Goal: Find specific page/section: Find specific page/section

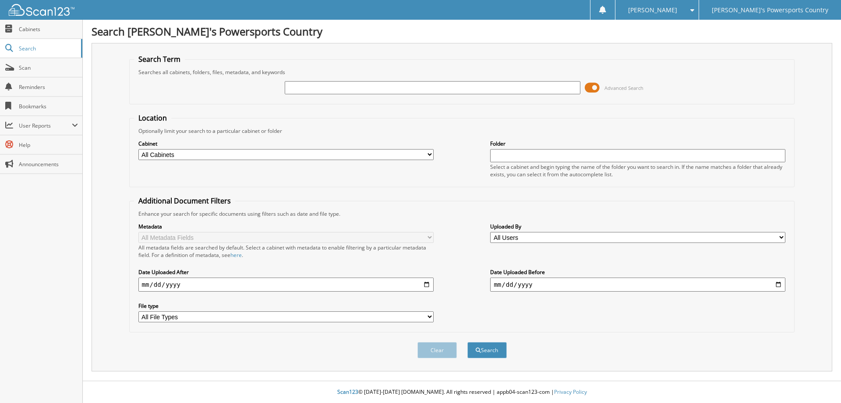
click at [357, 93] on input "text" at bounding box center [432, 87] width 295 height 13
type input "188028"
click at [467, 342] on button "Search" at bounding box center [486, 350] width 39 height 16
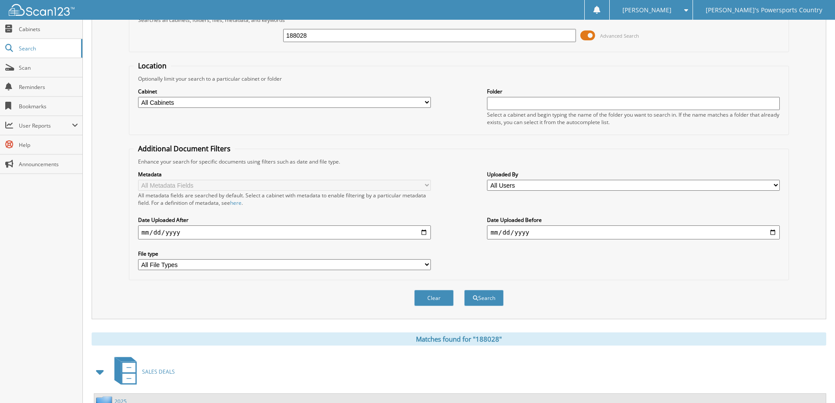
scroll to position [143, 0]
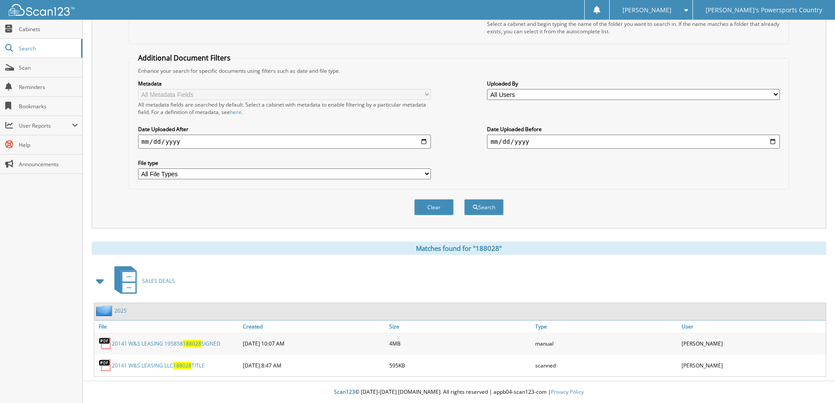
click at [172, 343] on link "20141 W&S LEASING 195858 188028 SIGNED" at bounding box center [166, 343] width 109 height 7
